Goal: Task Accomplishment & Management: Use online tool/utility

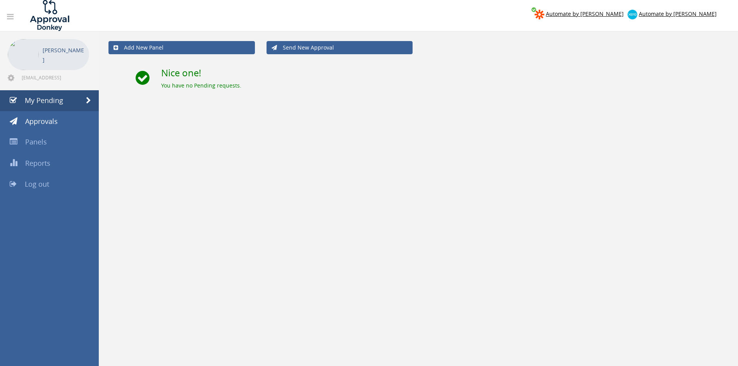
click at [44, 178] on link "Log out" at bounding box center [49, 184] width 99 height 21
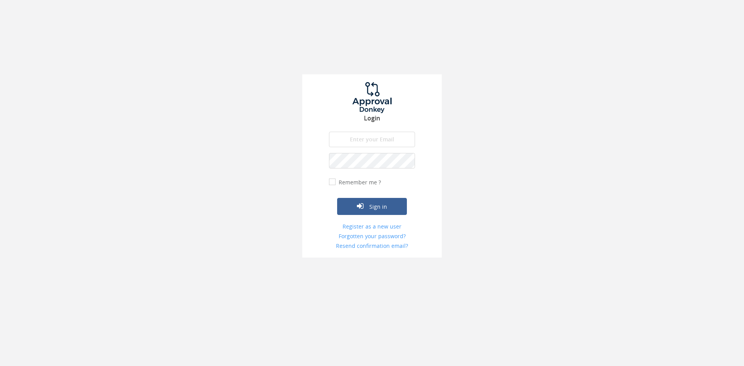
click at [349, 140] on input "email" at bounding box center [372, 139] width 86 height 15
type input "[EMAIL_ADDRESS][DOMAIN_NAME]"
click at [337, 198] on button "Sign in" at bounding box center [372, 206] width 70 height 17
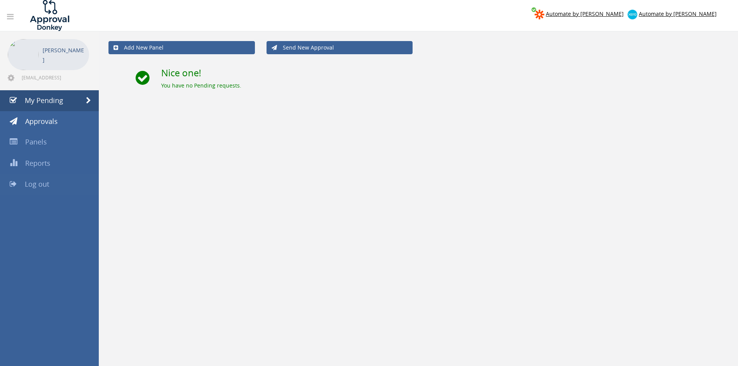
click at [48, 176] on link "Log out" at bounding box center [49, 184] width 99 height 21
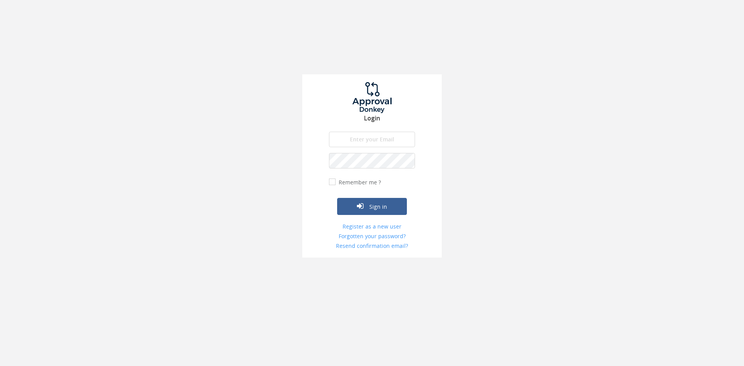
click at [367, 133] on input "email" at bounding box center [372, 139] width 86 height 15
type input "[EMAIL_ADDRESS][DOMAIN_NAME]"
click at [337, 198] on button "Sign in" at bounding box center [372, 206] width 70 height 17
